Goal: Navigation & Orientation: Find specific page/section

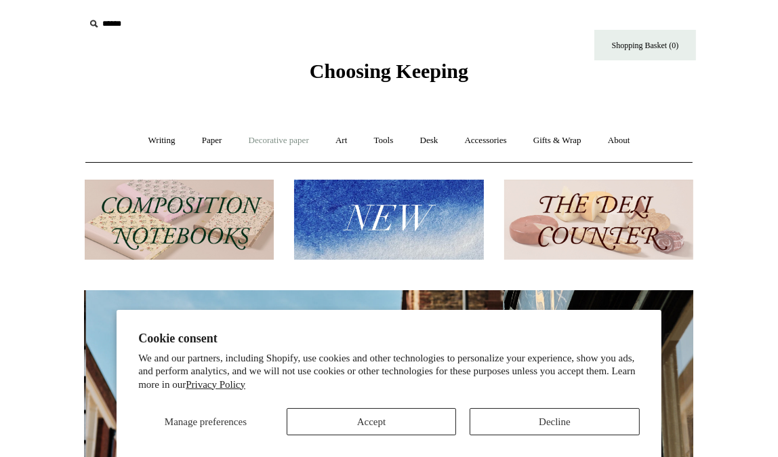
scroll to position [0, 609]
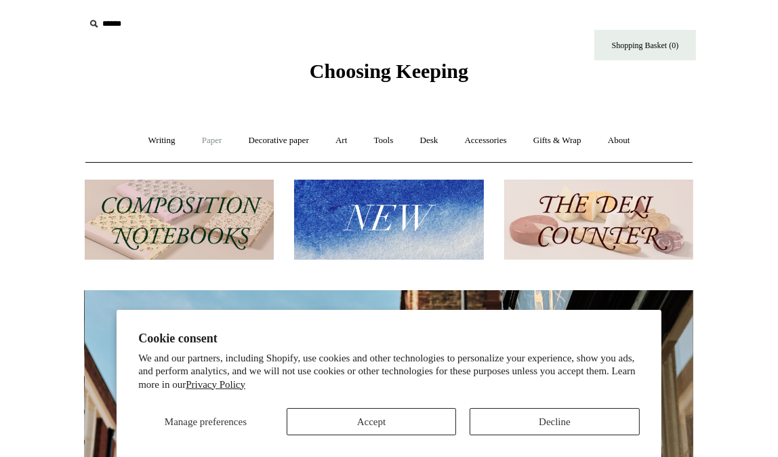
click at [199, 138] on link "Paper +" at bounding box center [212, 141] width 45 height 36
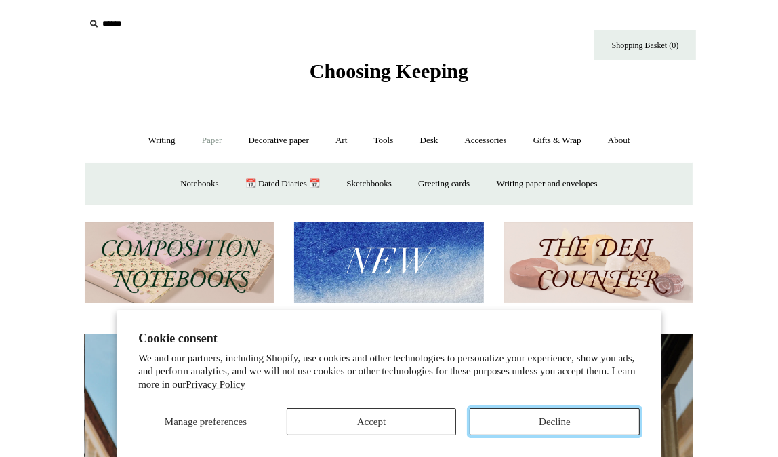
click at [513, 416] on button "Decline" at bounding box center [555, 421] width 170 height 27
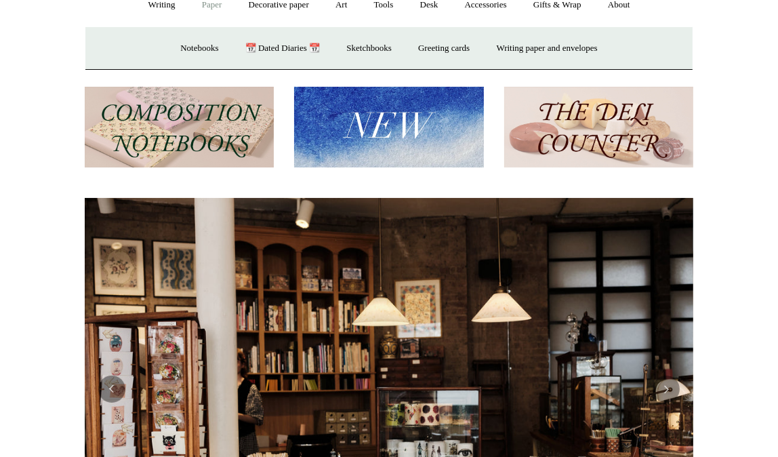
scroll to position [0, 0]
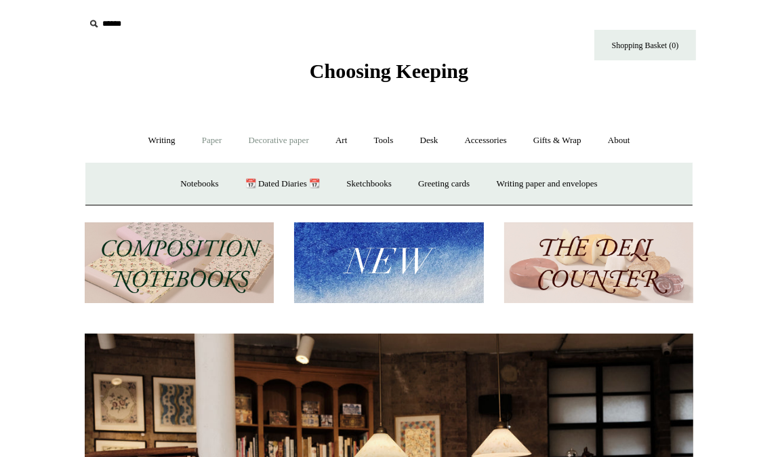
click at [268, 138] on link "Decorative paper +" at bounding box center [279, 141] width 85 height 36
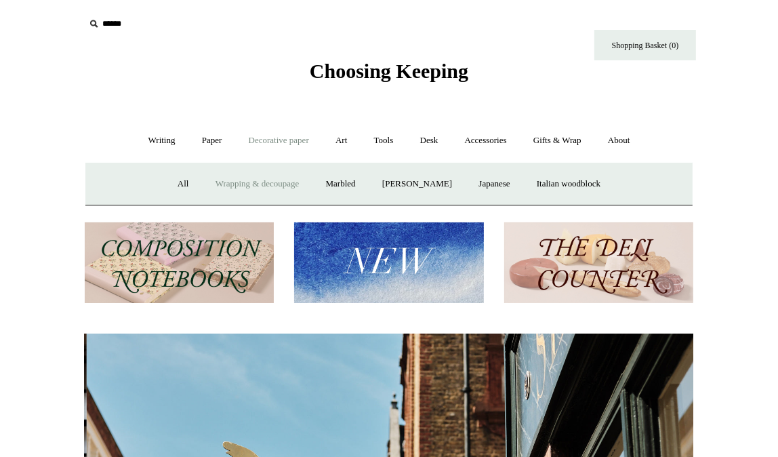
scroll to position [0, 609]
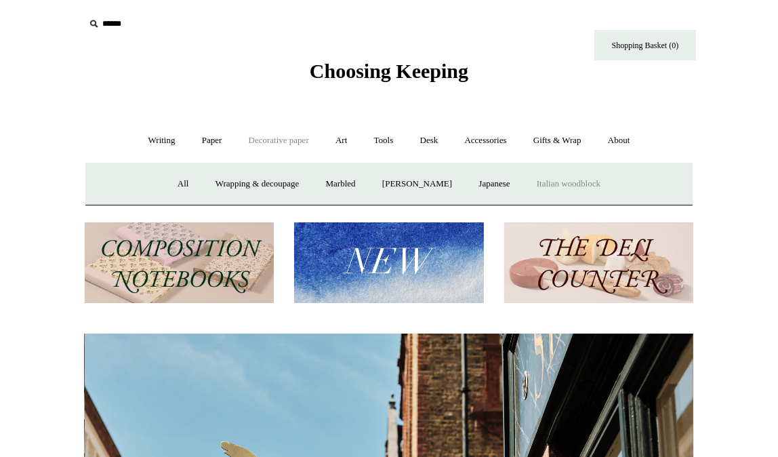
click at [568, 180] on link "Italian woodblock" at bounding box center [569, 184] width 88 height 36
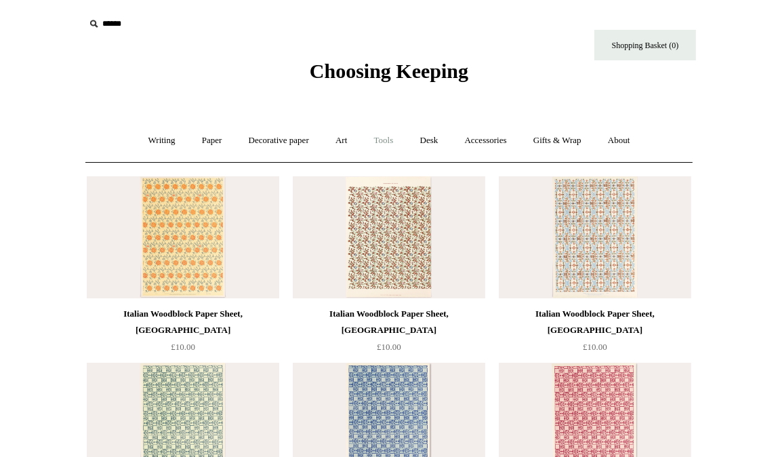
click at [383, 140] on link "Tools +" at bounding box center [384, 141] width 44 height 36
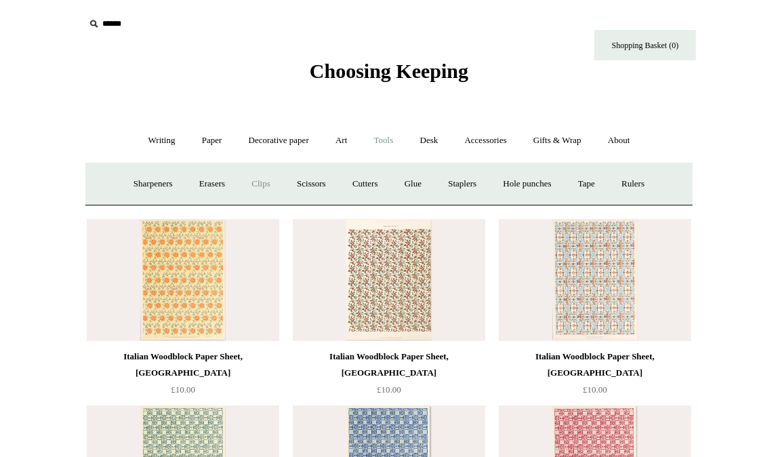
click at [256, 184] on link "Clips +" at bounding box center [260, 184] width 43 height 36
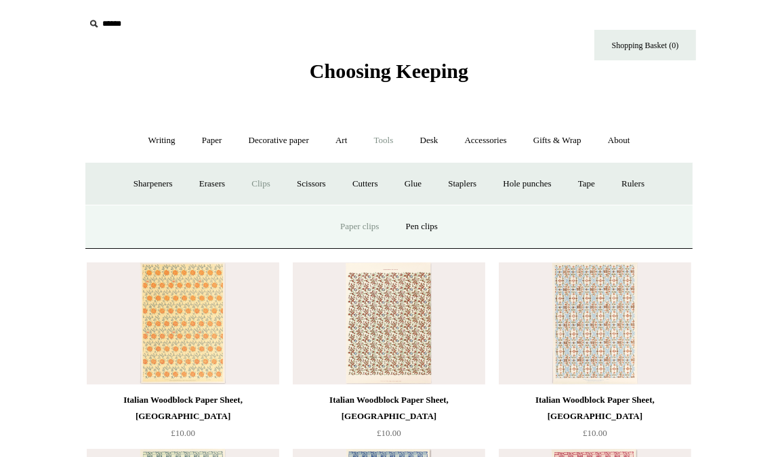
click at [353, 225] on link "Paper clips" at bounding box center [359, 227] width 63 height 36
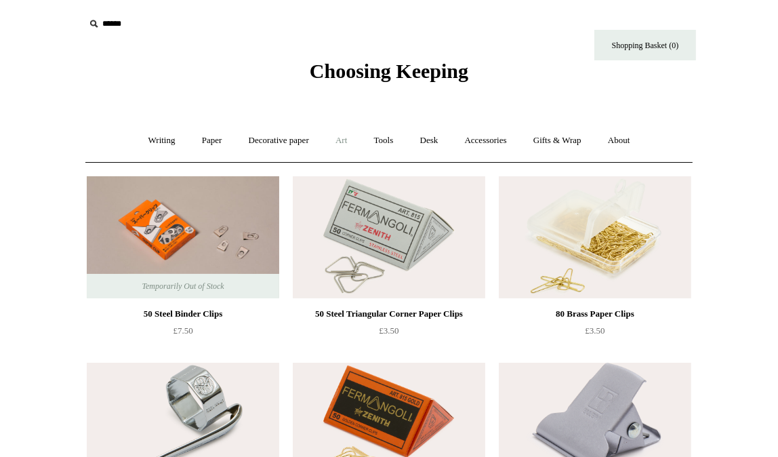
click at [343, 137] on link "Art +" at bounding box center [341, 141] width 36 height 36
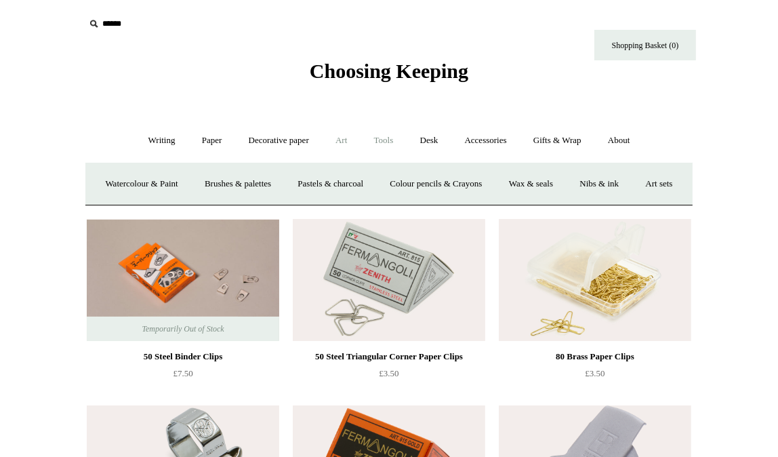
click at [387, 144] on link "Tools +" at bounding box center [384, 141] width 44 height 36
click at [593, 182] on link "Tape +" at bounding box center [586, 184] width 41 height 36
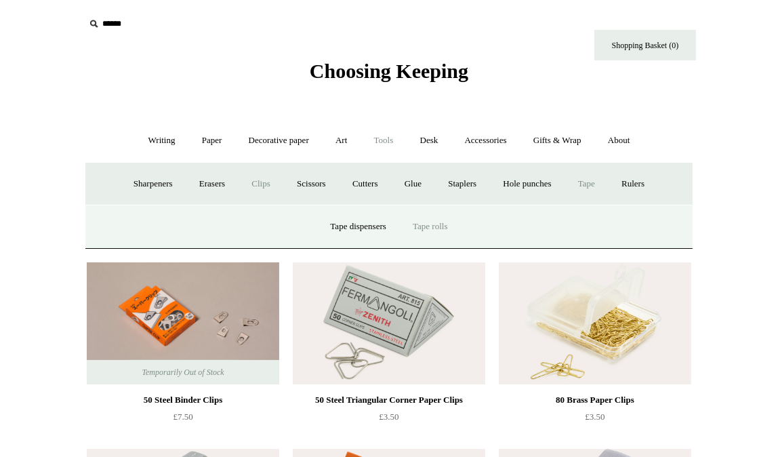
click at [430, 218] on link "Tape rolls" at bounding box center [430, 227] width 59 height 36
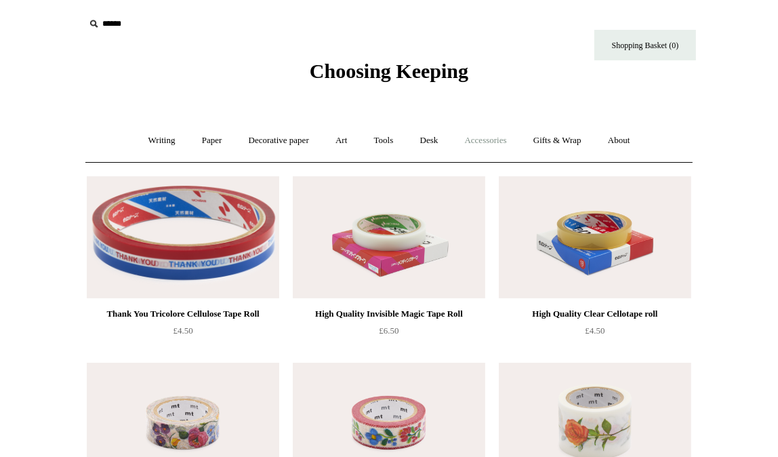
click at [479, 140] on link "Accessories +" at bounding box center [486, 141] width 66 height 36
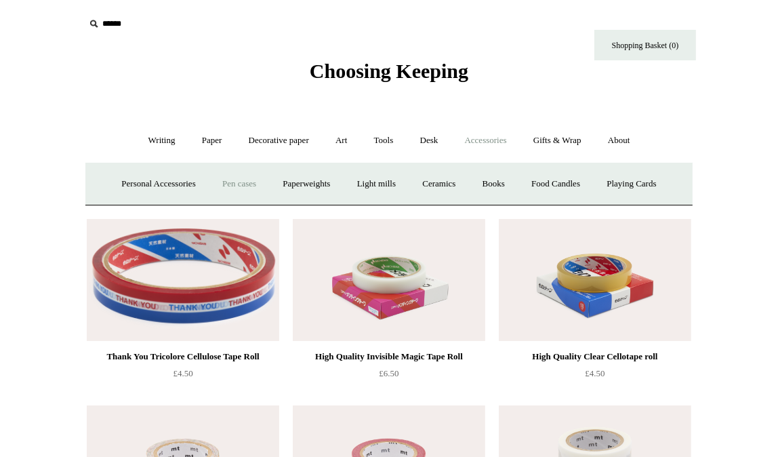
click at [220, 181] on link "Pen cases" at bounding box center [239, 184] width 58 height 36
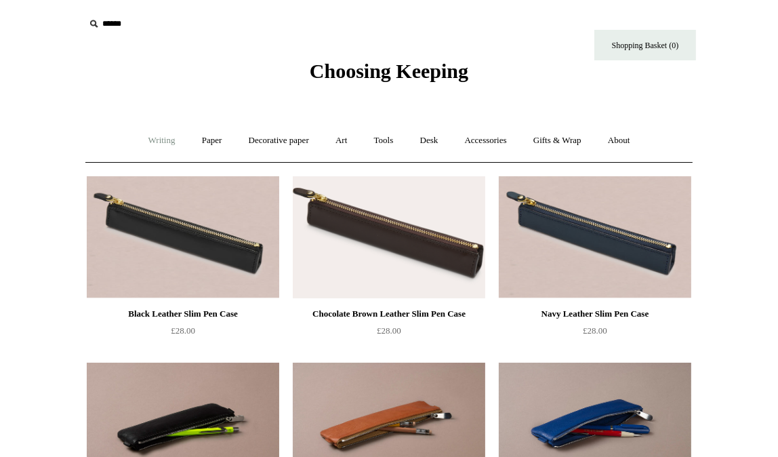
click at [148, 136] on link "Writing +" at bounding box center [162, 141] width 52 height 36
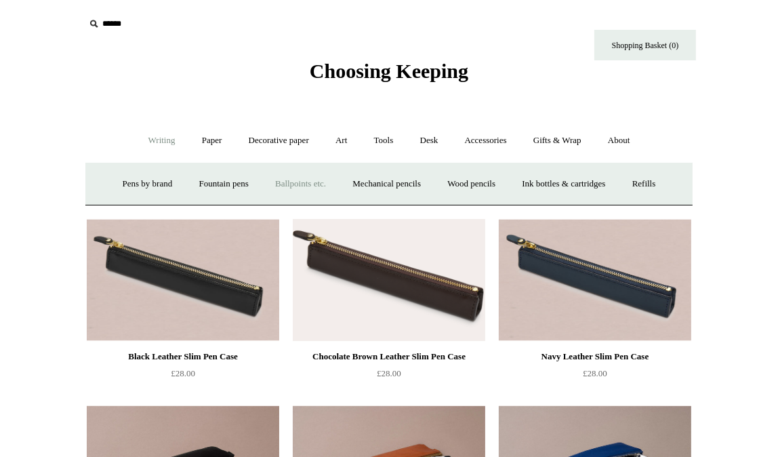
click at [276, 180] on link "Ballpoints etc. +" at bounding box center [300, 184] width 75 height 36
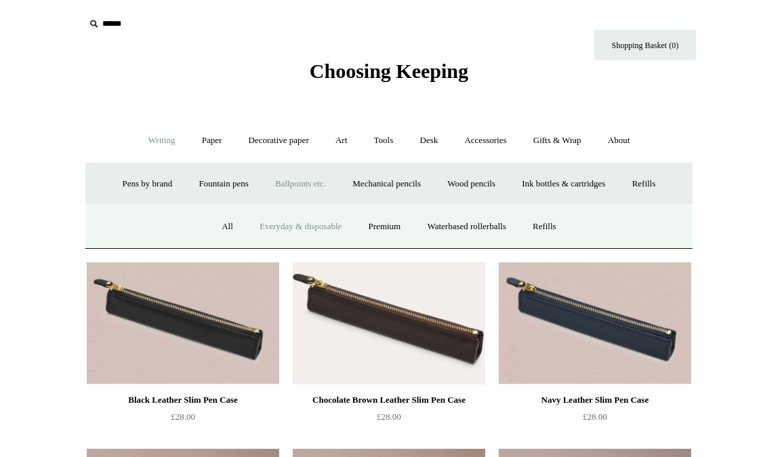
click at [312, 225] on link "Everyday & disposable" at bounding box center [300, 227] width 106 height 36
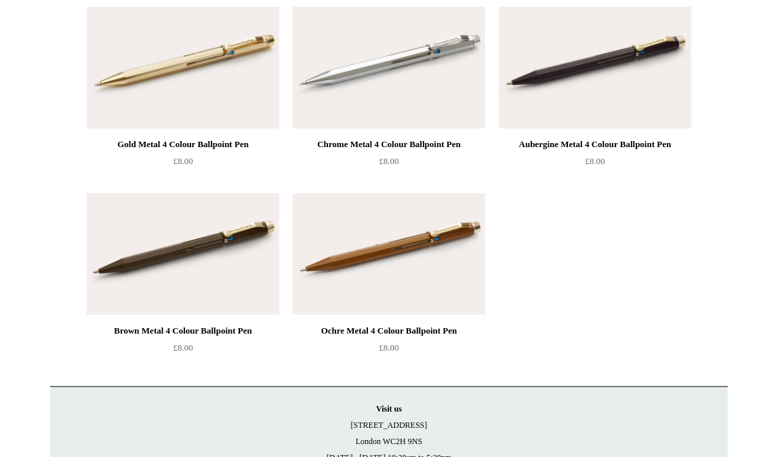
scroll to position [1429, 0]
